Goal: Check status: Check status

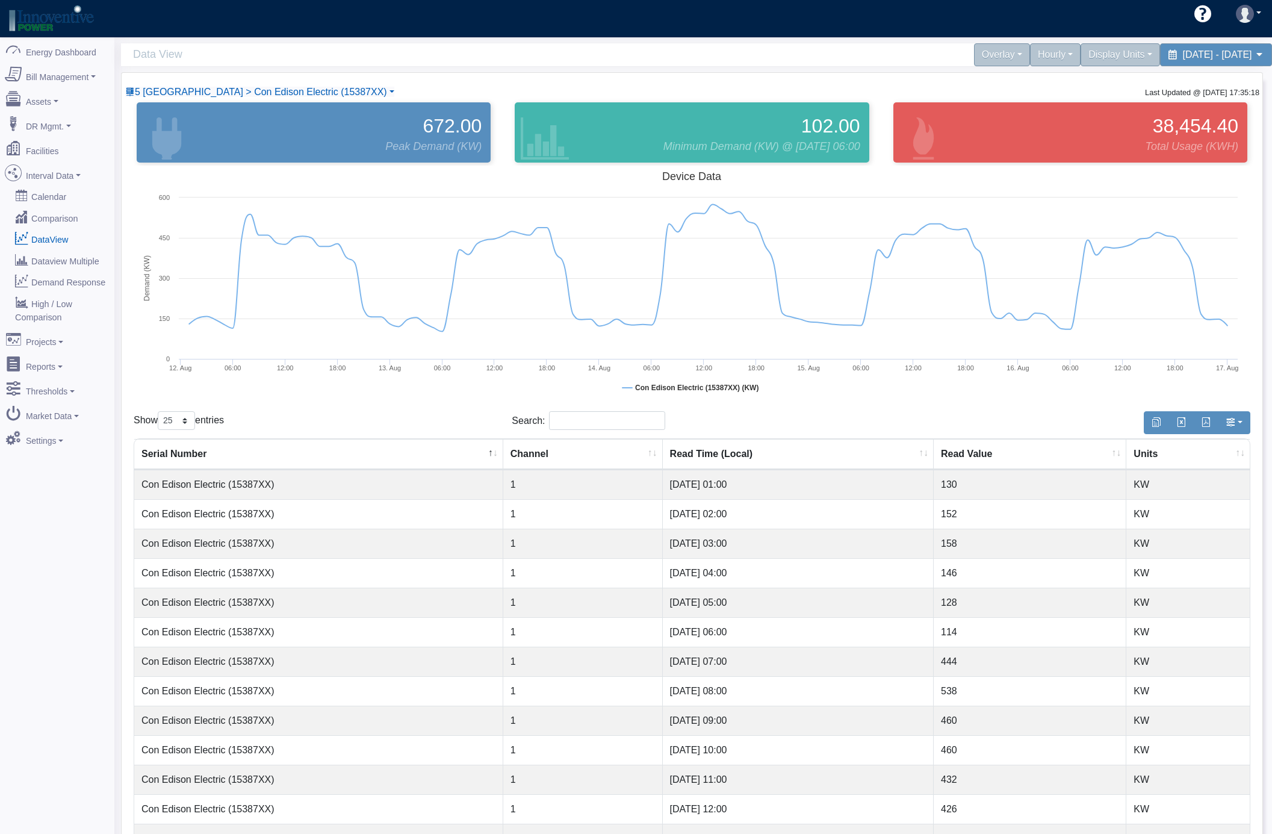
select select "25"
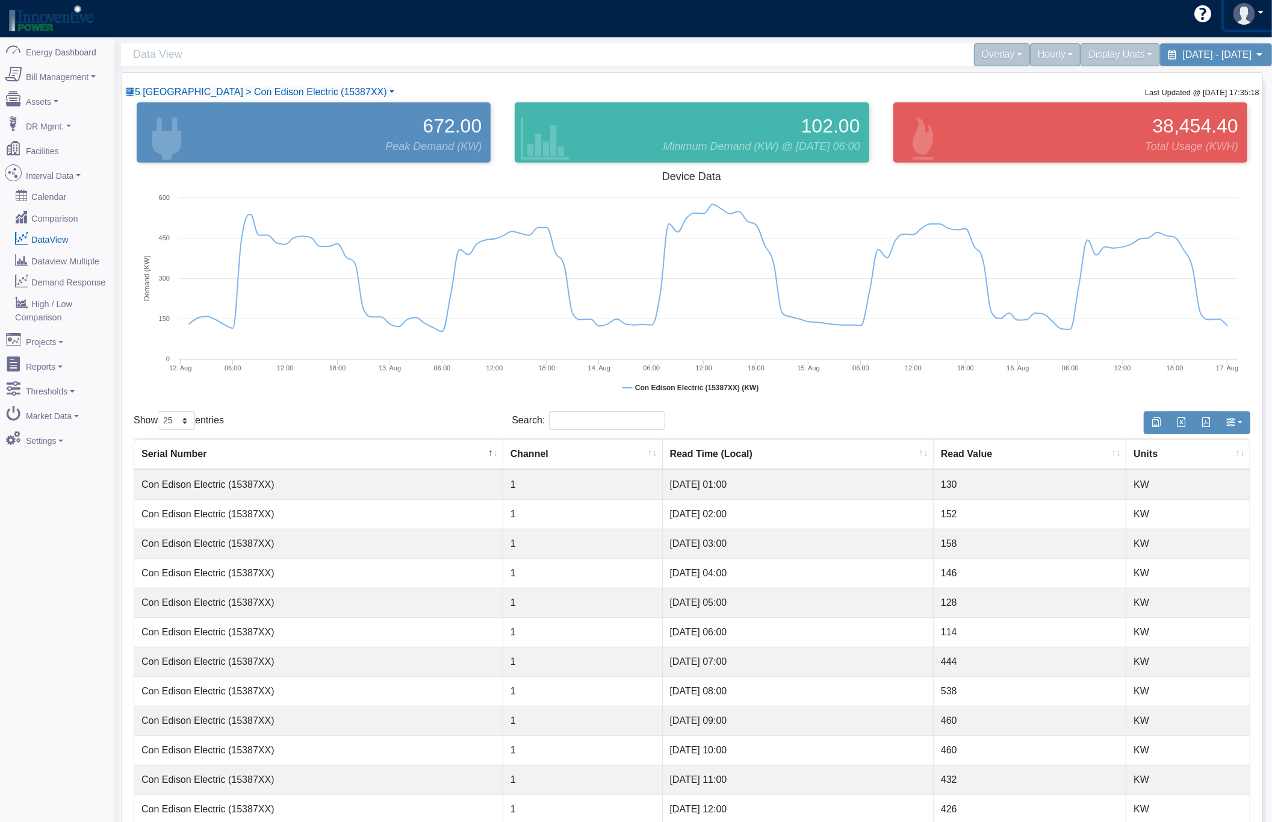
click at [1246, 16] on img at bounding box center [1245, 14] width 22 height 22
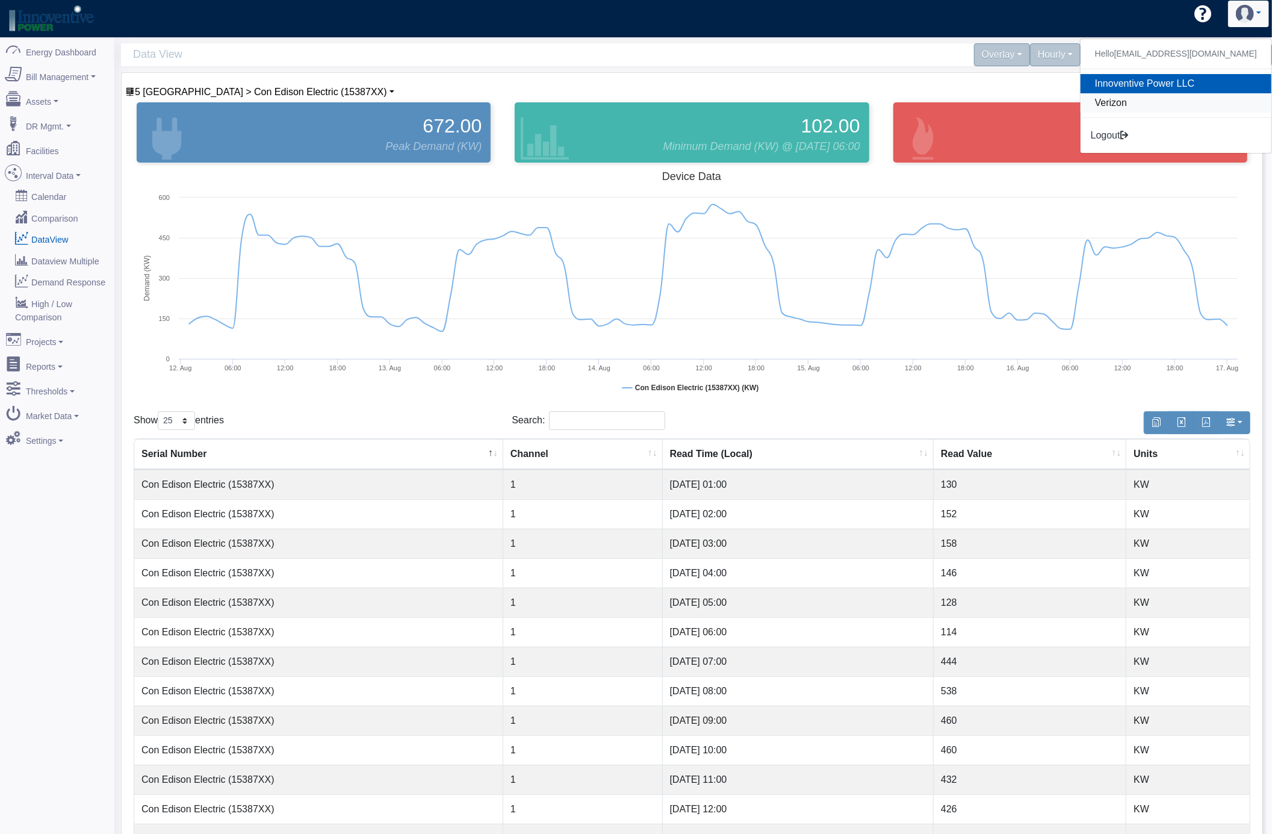
click at [1149, 95] on link "Verizon" at bounding box center [1176, 102] width 191 height 19
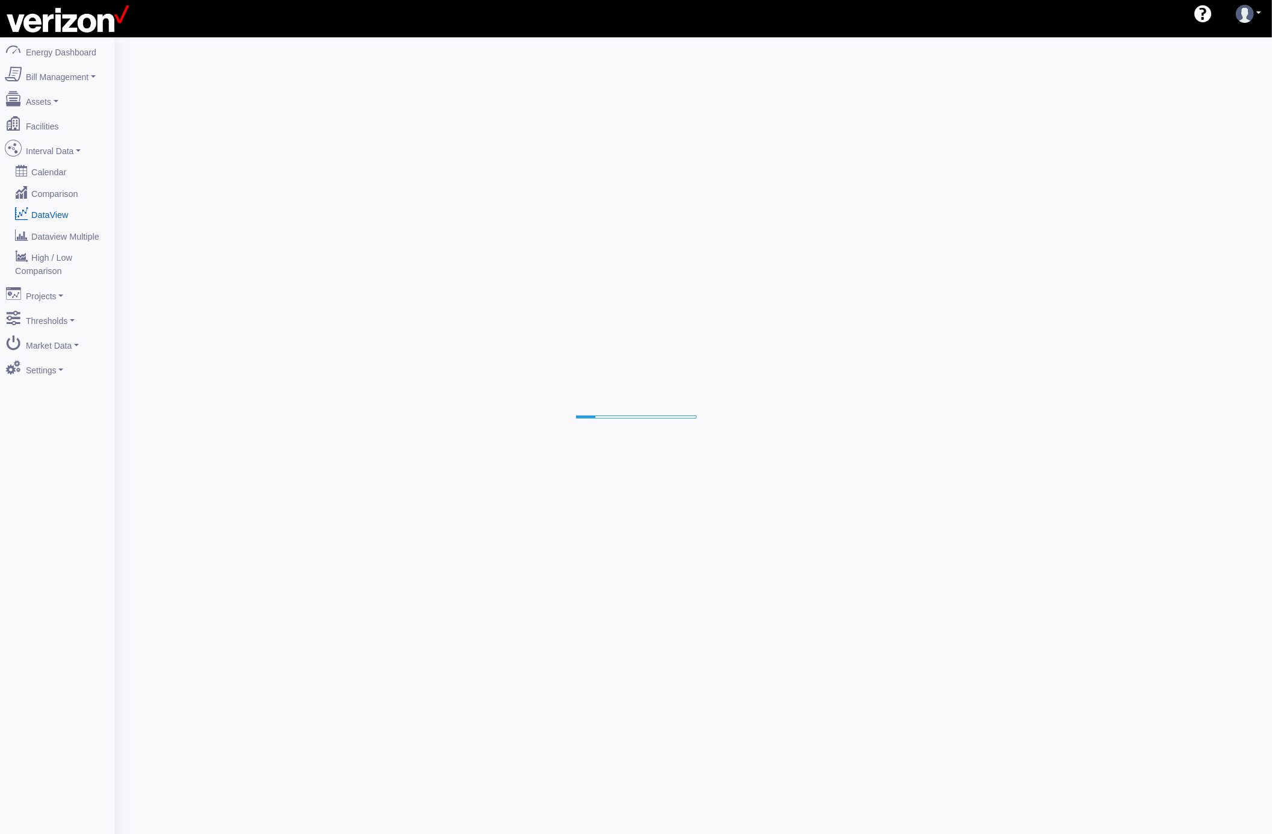
select select "25"
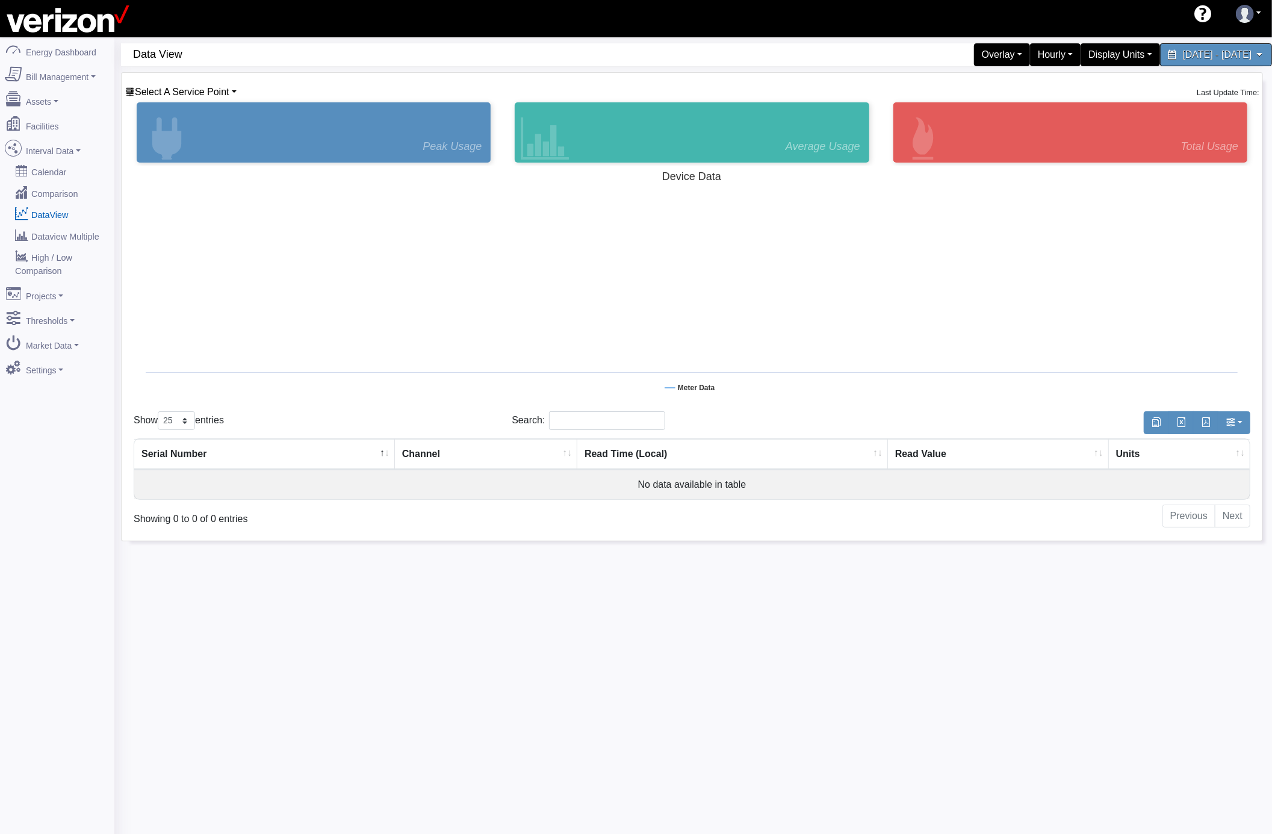
click at [236, 93] on div "Select A Service Point Basking Ridge Main Service [STREET_ADDRESS][GEOGRAPHIC_D…" at bounding box center [692, 92] width 1135 height 14
click at [234, 93] on link "Select A Service Point" at bounding box center [180, 92] width 111 height 10
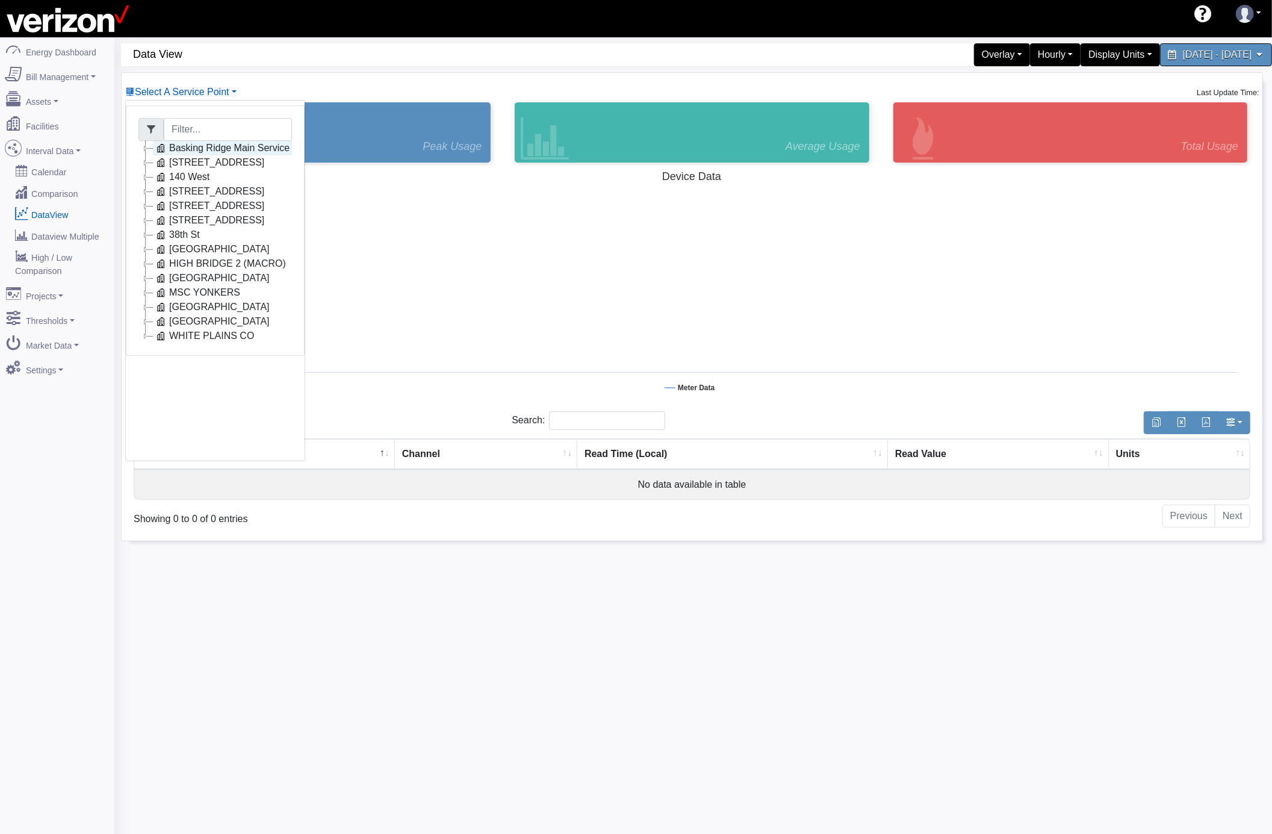
click at [217, 148] on link "Basking Ridge Main Service" at bounding box center [222, 148] width 139 height 14
click at [243, 181] on link "Main Electric" at bounding box center [208, 177] width 82 height 14
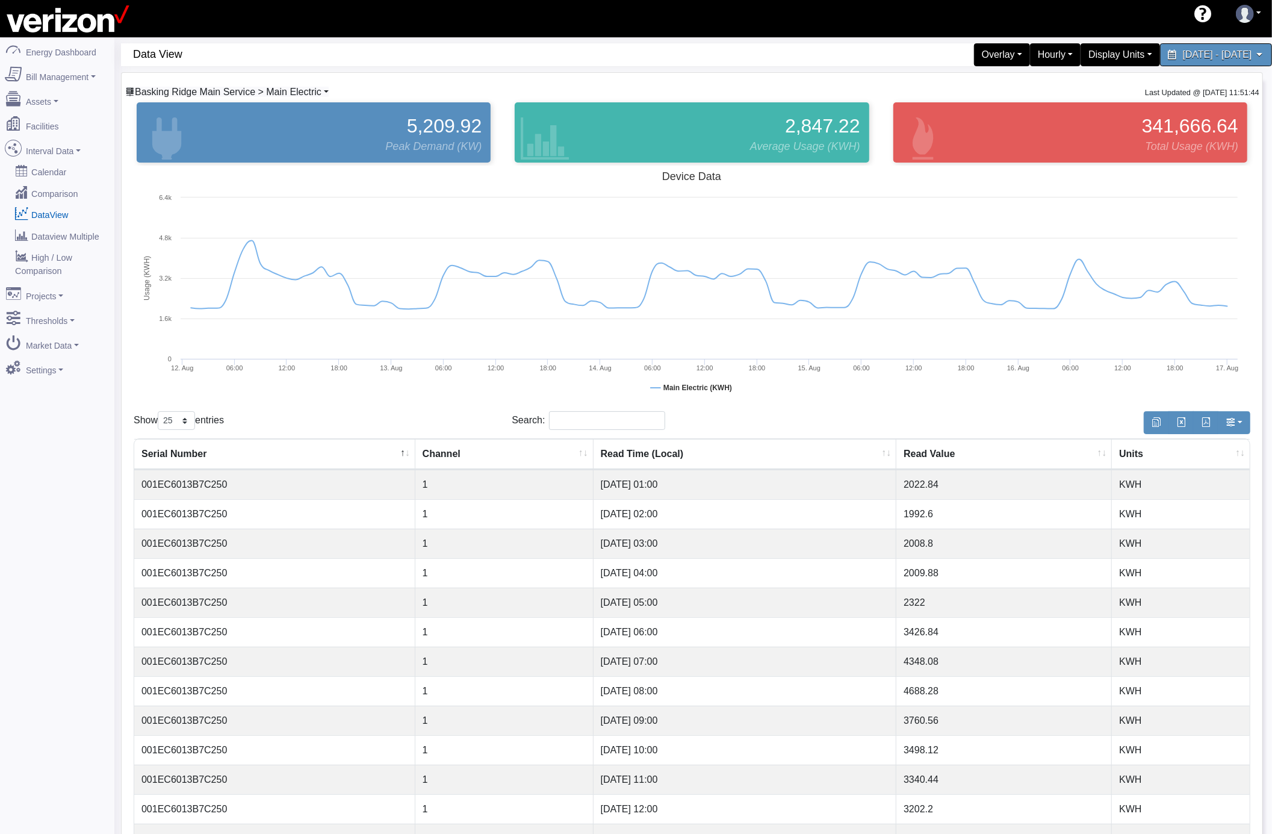
click at [296, 92] on span "Basking Ridge Main Service > Main Electric" at bounding box center [228, 92] width 187 height 10
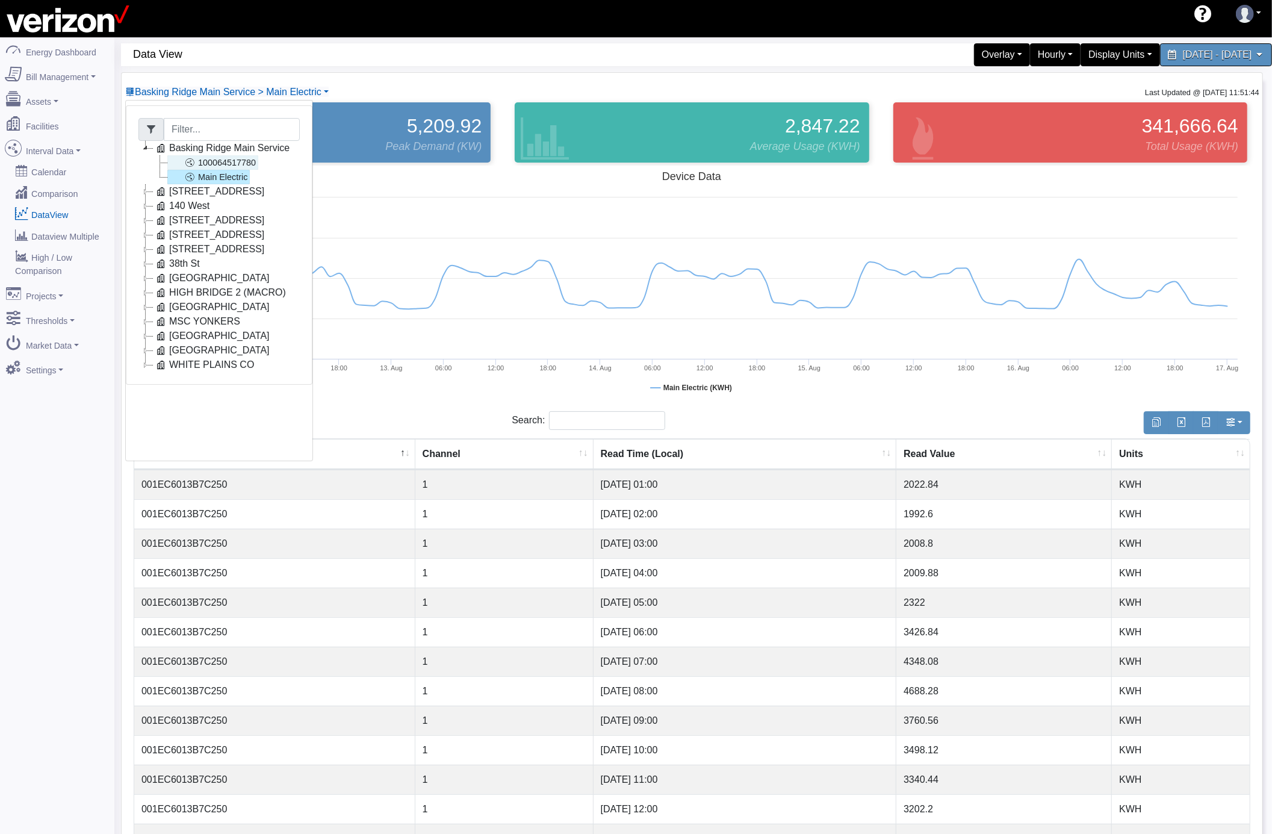
click at [235, 162] on link "100064517780" at bounding box center [212, 162] width 91 height 14
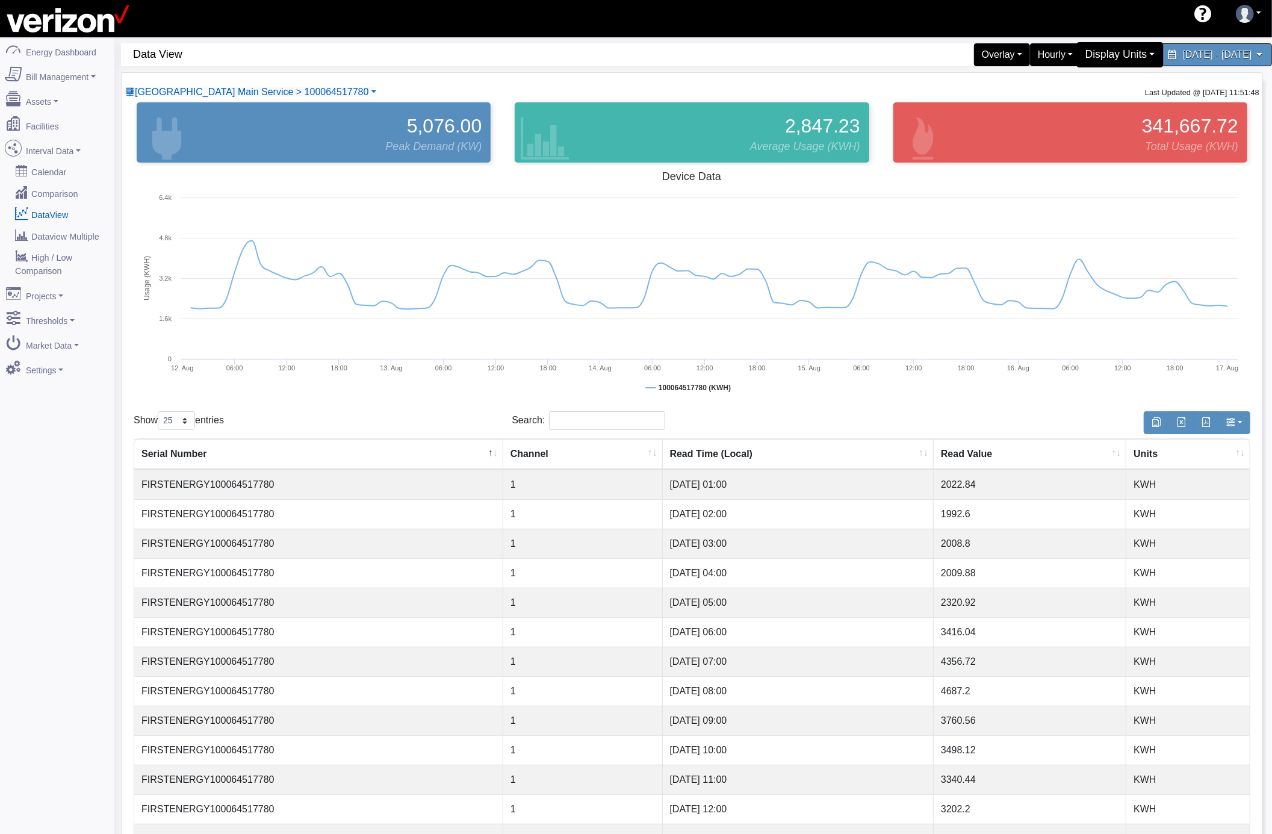
click at [1077, 53] on div "Display Units" at bounding box center [1120, 54] width 87 height 25
click at [1068, 87] on link "kW" at bounding box center [1115, 83] width 95 height 19
click at [325, 95] on span "[GEOGRAPHIC_DATA] Main Service > 100064517780" at bounding box center [252, 92] width 234 height 10
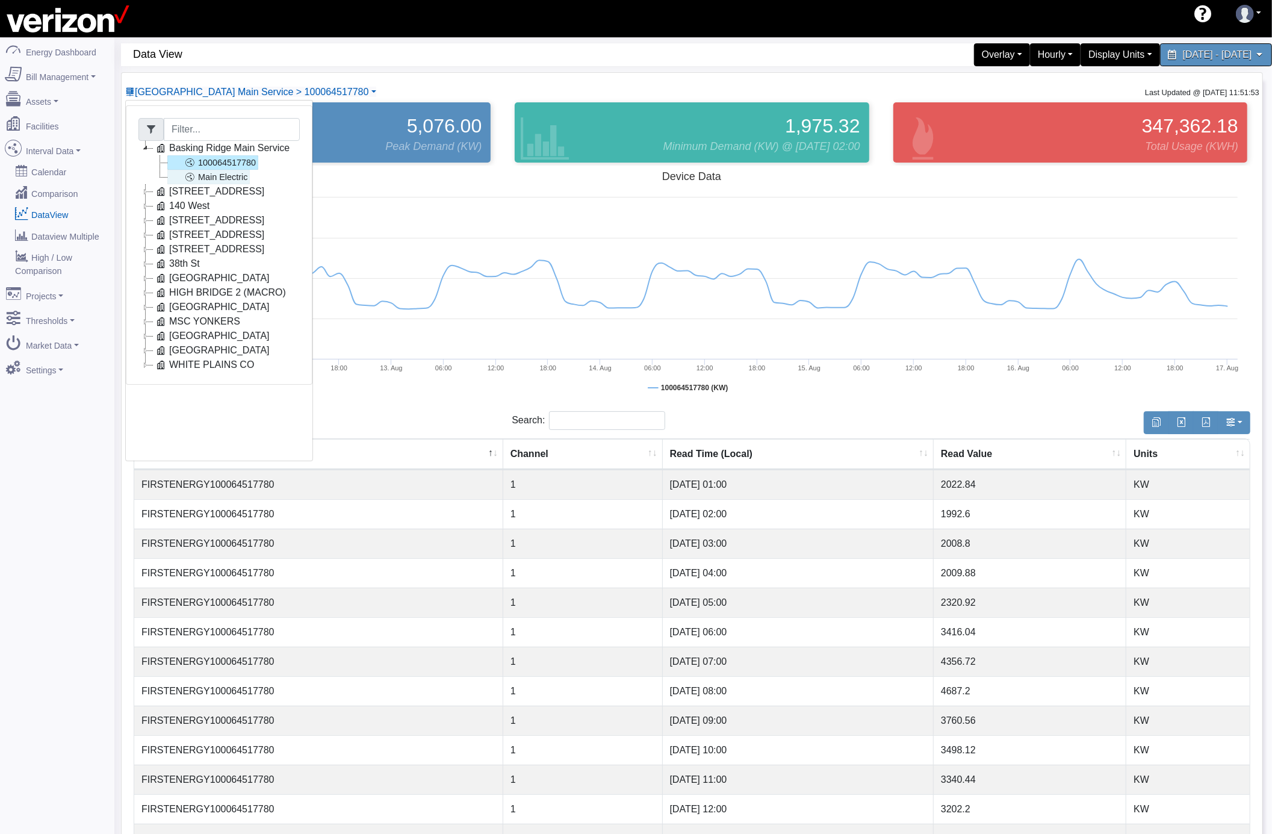
click at [247, 182] on link "Main Electric" at bounding box center [208, 177] width 82 height 14
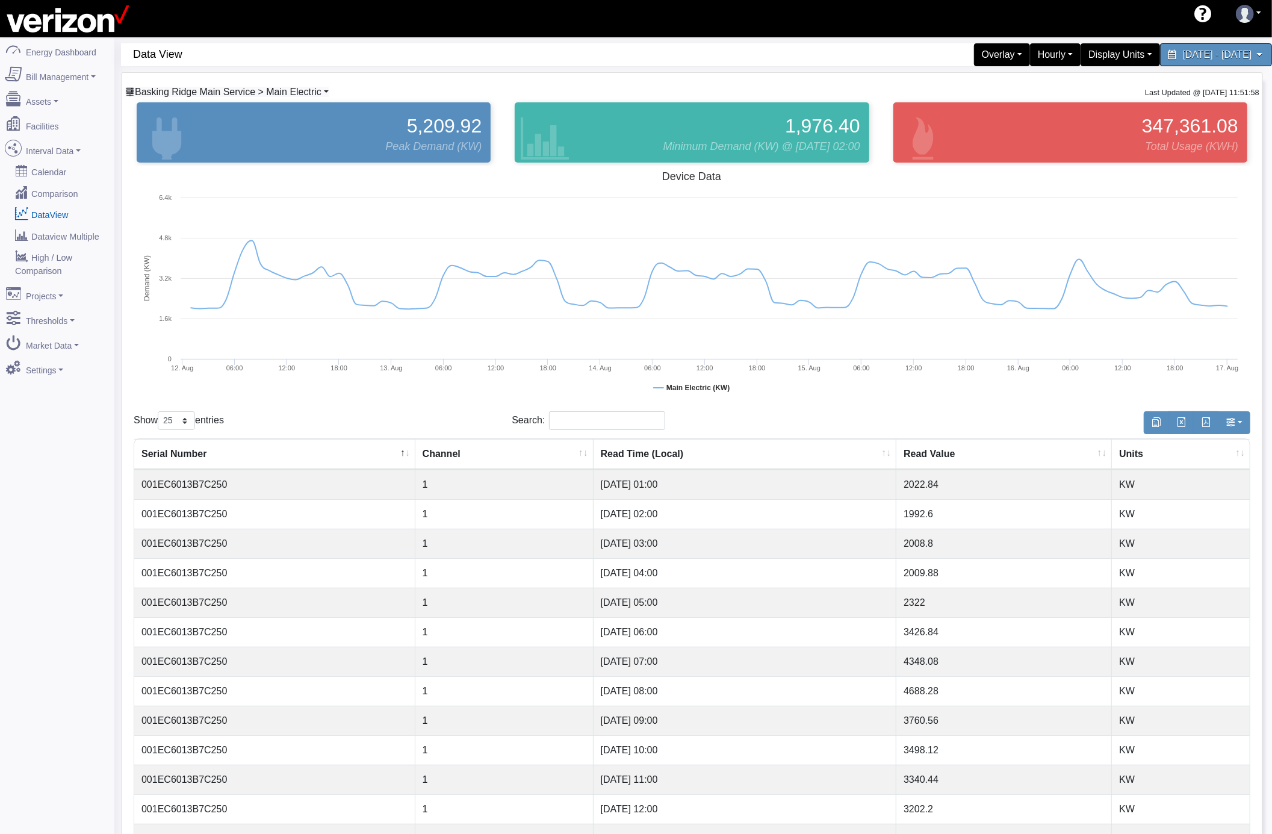
click at [307, 97] on span "Basking Ridge Main Service > Main Electric" at bounding box center [228, 92] width 187 height 10
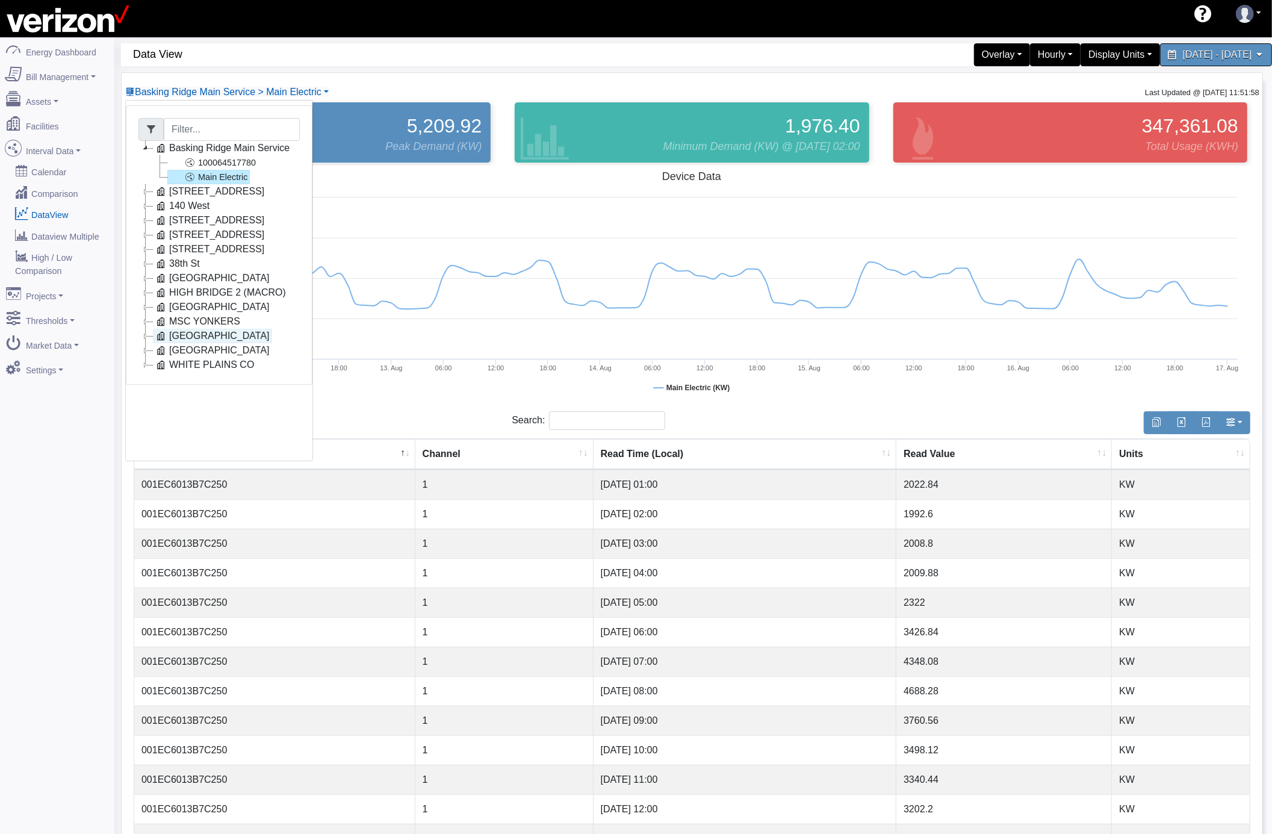
click at [204, 341] on link "[GEOGRAPHIC_DATA]" at bounding box center [212, 336] width 119 height 14
click at [425, 16] on div "Hello [EMAIL_ADDRESS][DOMAIN_NAME] Innoventive Power LLC Verizon Logout" at bounding box center [636, 18] width 1272 height 37
